Goal: Task Accomplishment & Management: Manage account settings

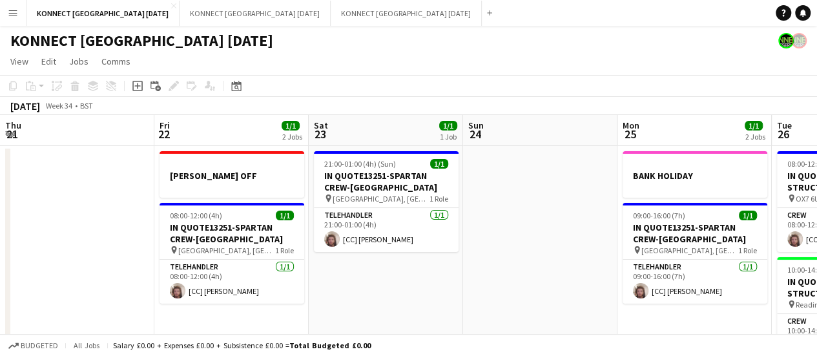
scroll to position [0, 474]
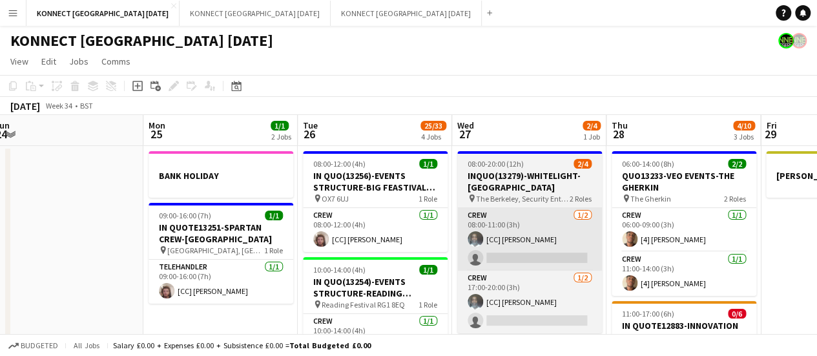
click at [520, 230] on app-card-role "Crew [DATE] 08:00-11:00 (3h) [CC] [PERSON_NAME] single-neutral-actions" at bounding box center [529, 239] width 145 height 63
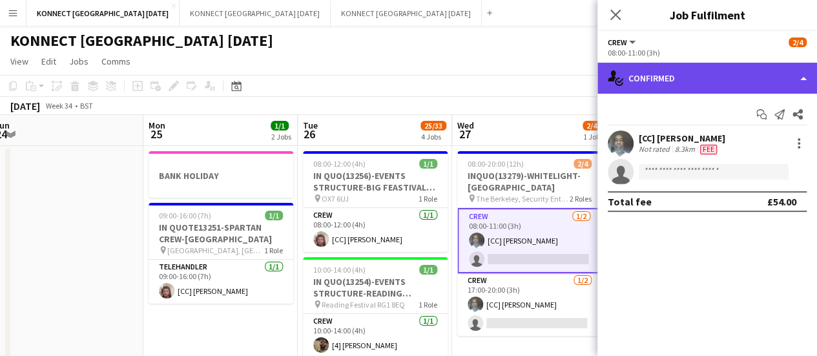
click at [645, 72] on div "single-neutral-actions-check-2 Confirmed" at bounding box center [708, 78] width 220 height 31
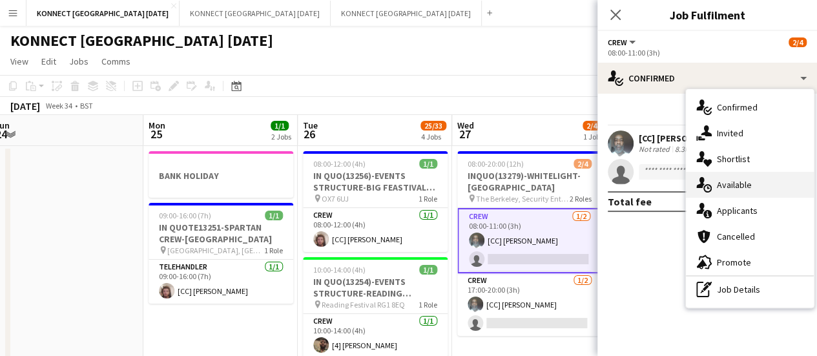
click at [737, 176] on div "single-neutral-actions-upload Available" at bounding box center [750, 185] width 128 height 26
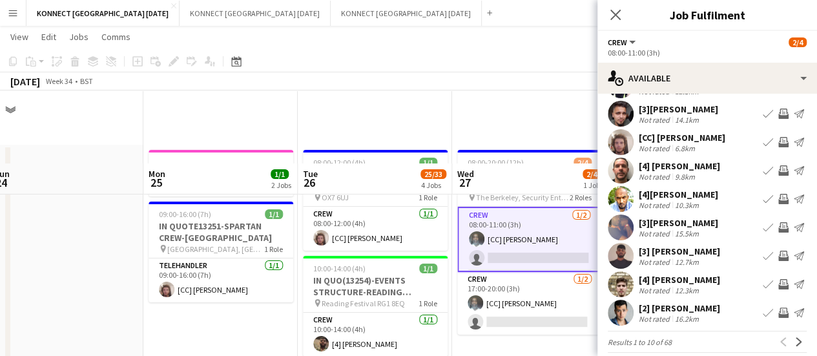
scroll to position [73, 0]
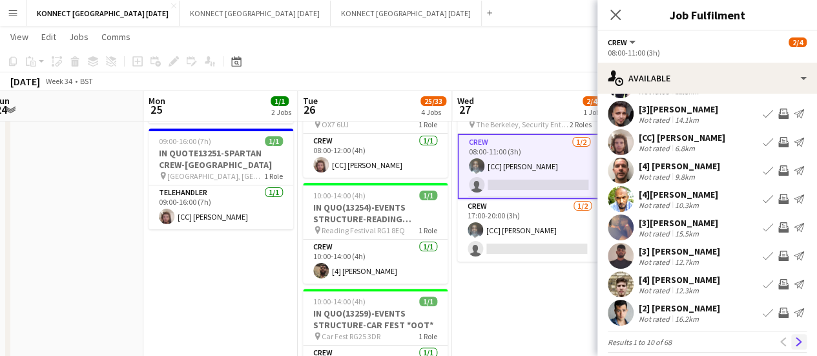
click at [792, 350] on button "Next" at bounding box center [800, 342] width 16 height 16
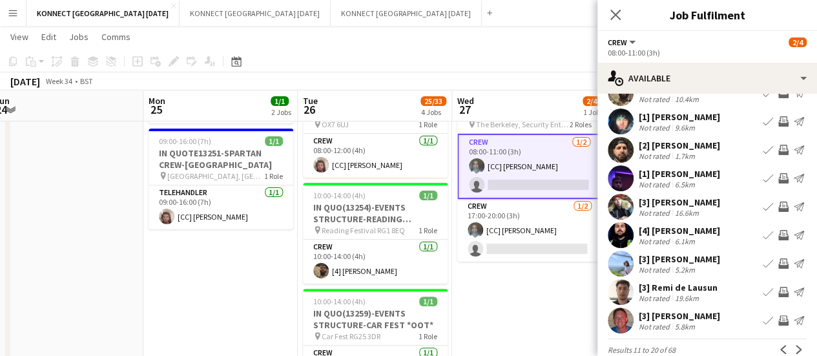
scroll to position [0, 563]
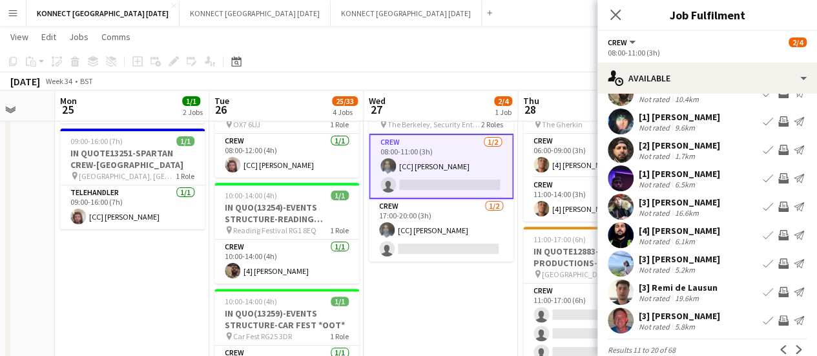
click at [779, 263] on app-icon "Invite crew" at bounding box center [784, 263] width 10 height 10
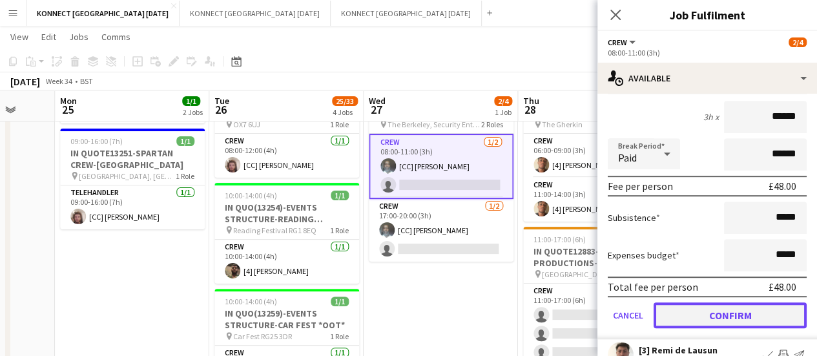
click at [681, 318] on button "Confirm" at bounding box center [730, 315] width 153 height 26
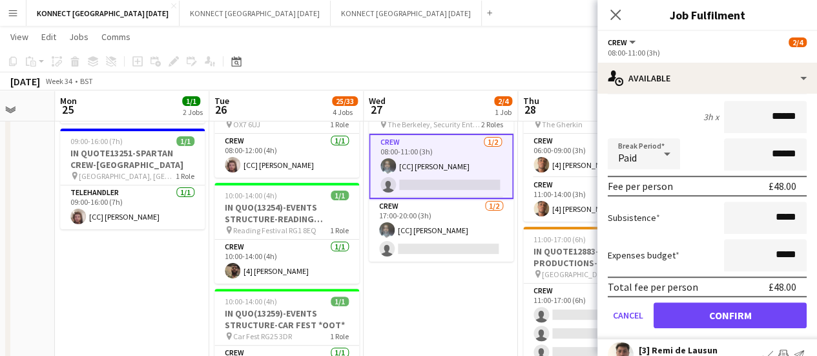
scroll to position [96, 0]
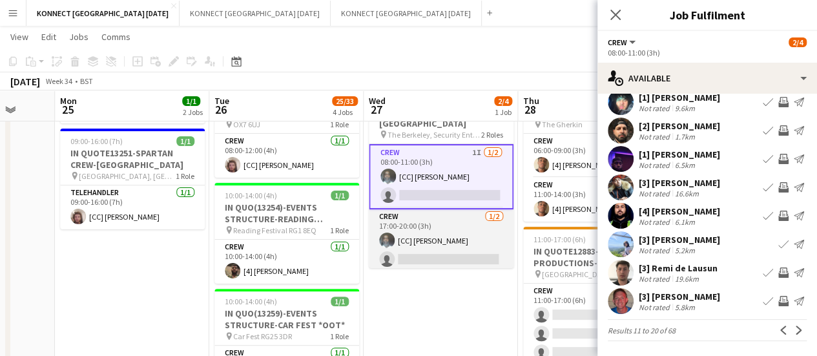
click at [470, 247] on app-card-role "Crew [DATE] 17:00-20:00 (3h) [CC] [PERSON_NAME] single-neutral-actions" at bounding box center [441, 240] width 145 height 63
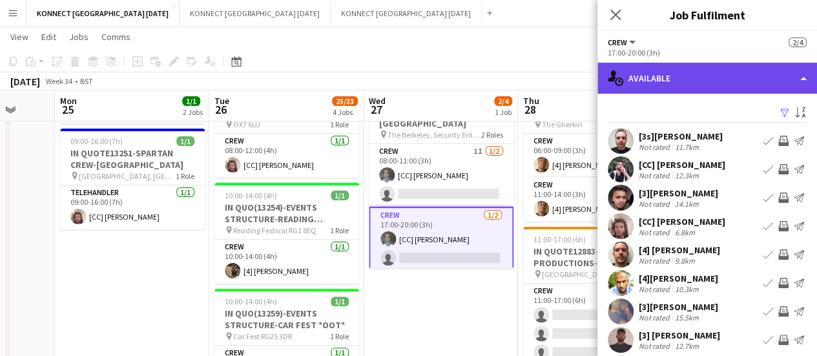
click at [764, 73] on div "single-neutral-actions-upload Available" at bounding box center [708, 78] width 220 height 31
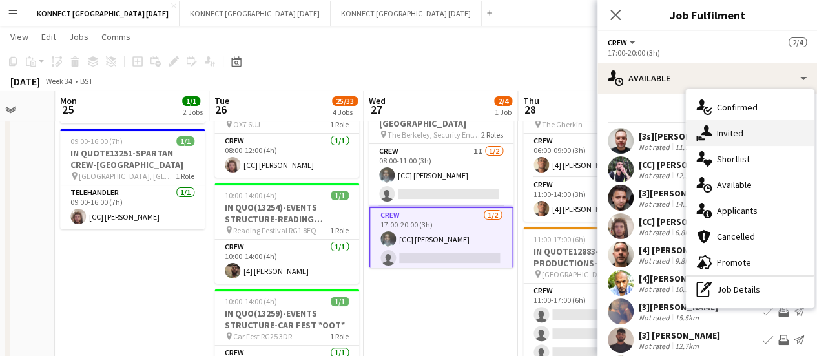
click at [751, 132] on div "single-neutral-actions-share-1 Invited" at bounding box center [750, 133] width 128 height 26
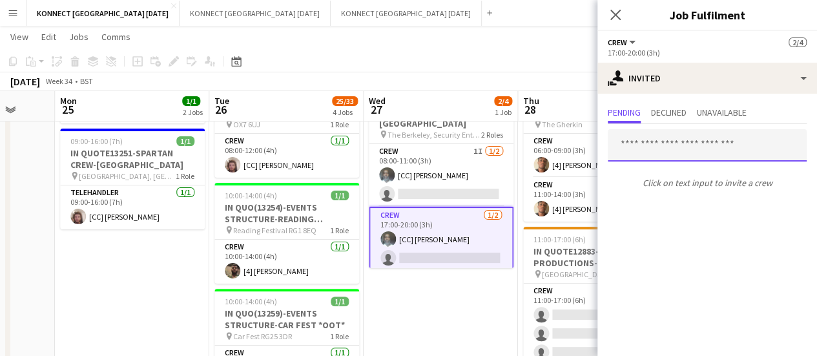
click at [647, 147] on input "text" at bounding box center [707, 145] width 199 height 32
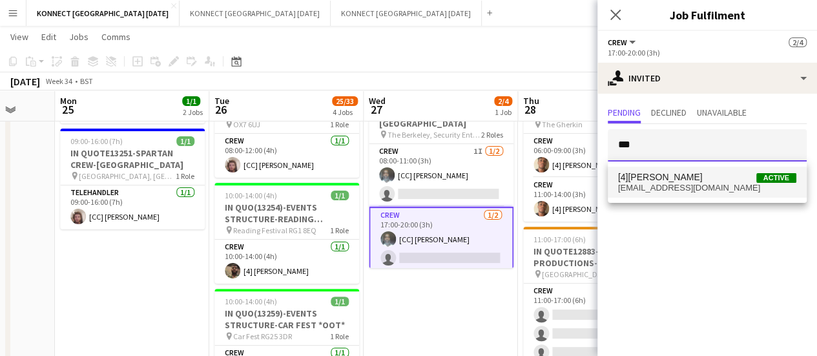
type input "***"
click at [669, 183] on span "[EMAIL_ADDRESS][DOMAIN_NAME]" at bounding box center [707, 188] width 178 height 10
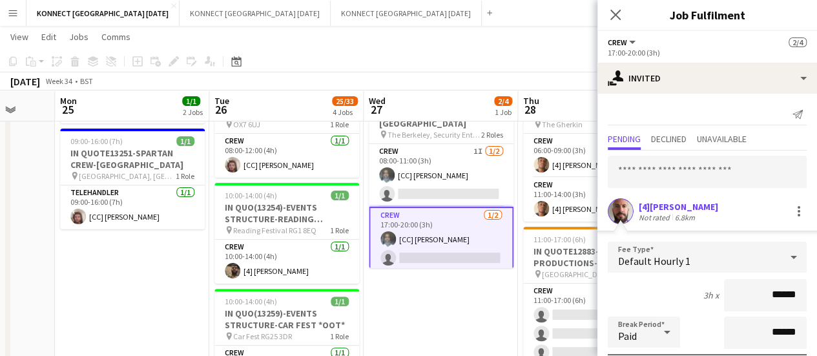
scroll to position [173, 0]
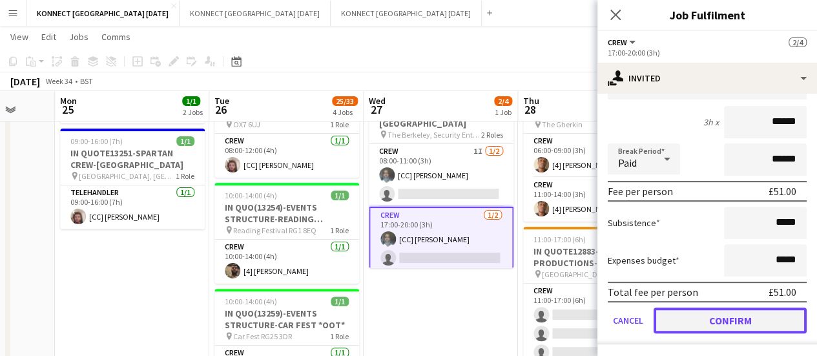
click at [684, 329] on button "Confirm" at bounding box center [730, 321] width 153 height 26
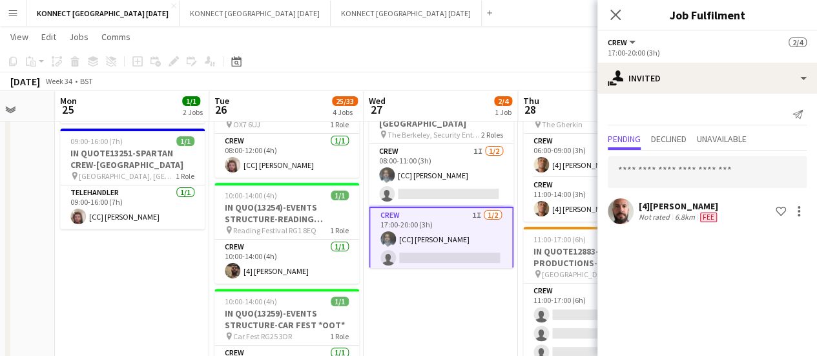
scroll to position [0, 0]
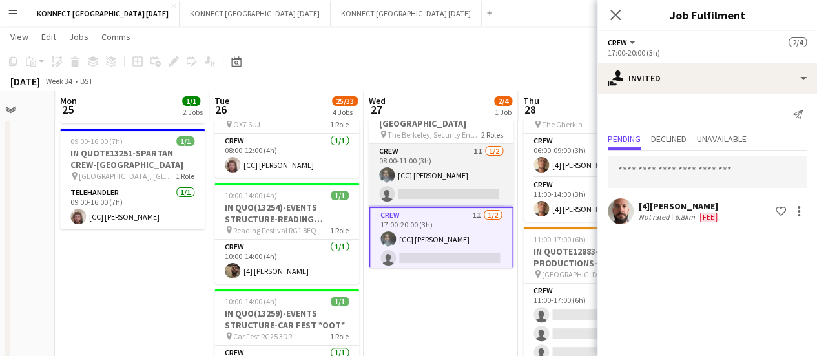
click at [434, 190] on app-card-role "Crew 1I [DATE] 08:00-11:00 (3h) [CC] [PERSON_NAME] single-neutral-actions" at bounding box center [441, 175] width 145 height 63
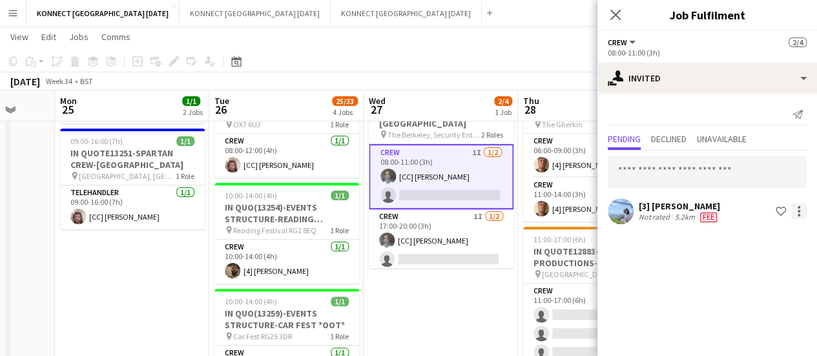
click at [802, 213] on div at bounding box center [800, 212] width 16 height 16
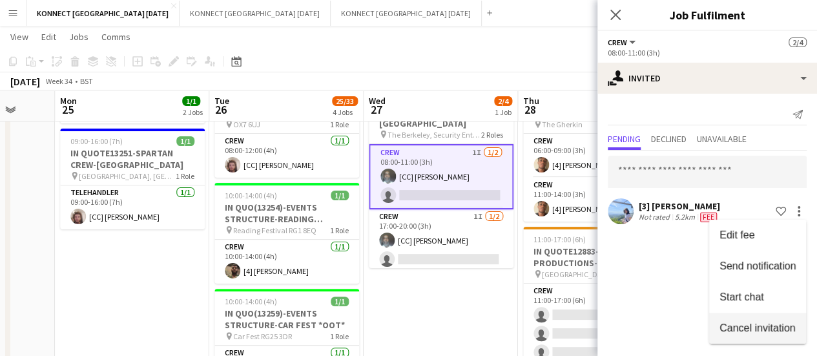
click at [739, 329] on span "Cancel invitation" at bounding box center [758, 327] width 76 height 11
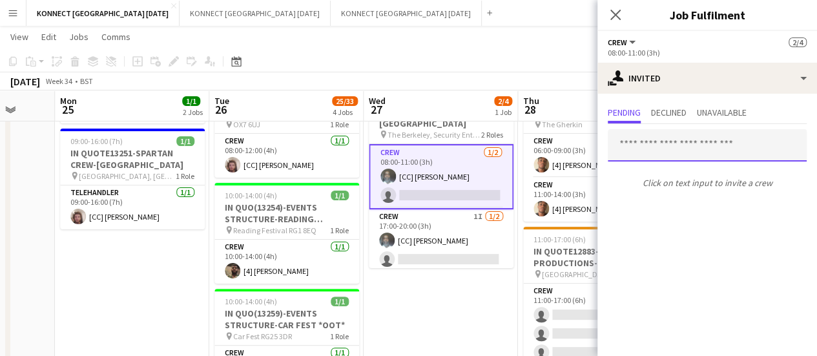
click at [674, 153] on input "text" at bounding box center [707, 145] width 199 height 32
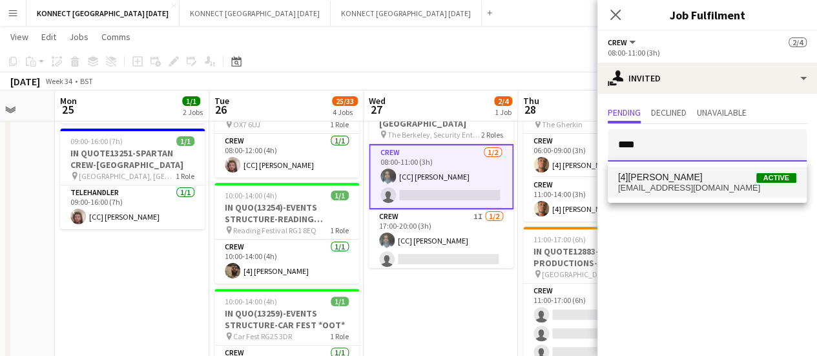
type input "****"
click at [663, 178] on span "[4][PERSON_NAME]" at bounding box center [660, 177] width 85 height 11
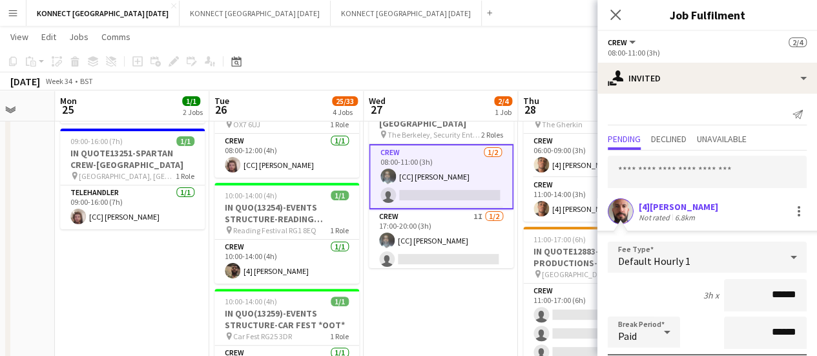
scroll to position [173, 0]
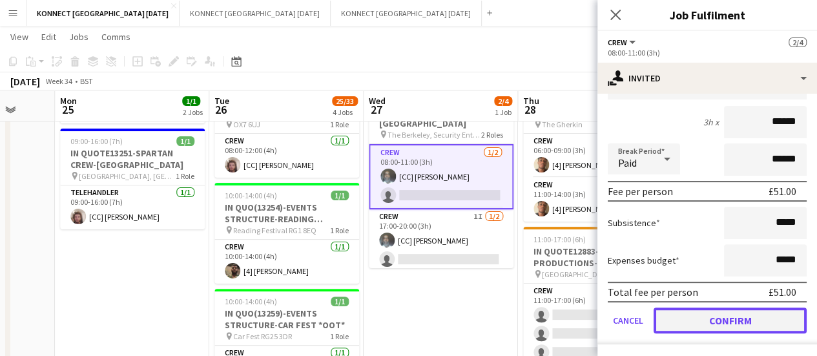
click at [715, 312] on button "Confirm" at bounding box center [730, 321] width 153 height 26
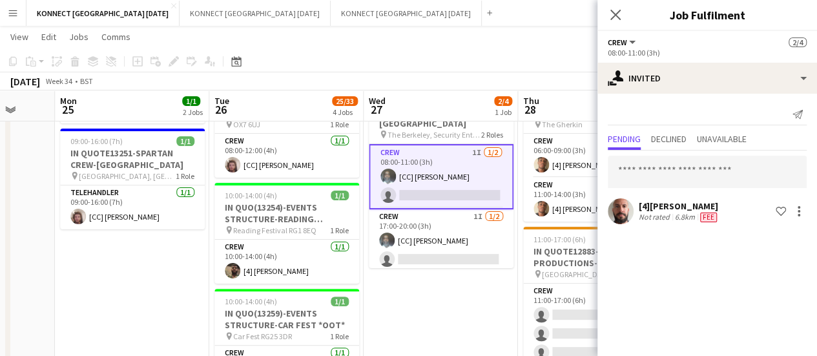
scroll to position [0, 0]
click at [530, 33] on app-page-menu "View Day view expanded Day view collapsed Month view Date picker Jump to [DATE]…" at bounding box center [408, 38] width 817 height 25
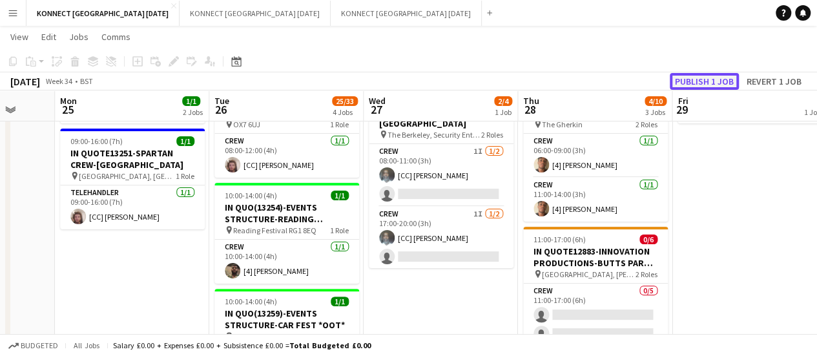
click at [695, 82] on button "Publish 1 job" at bounding box center [704, 81] width 69 height 17
